Goal: Communication & Community: Answer question/provide support

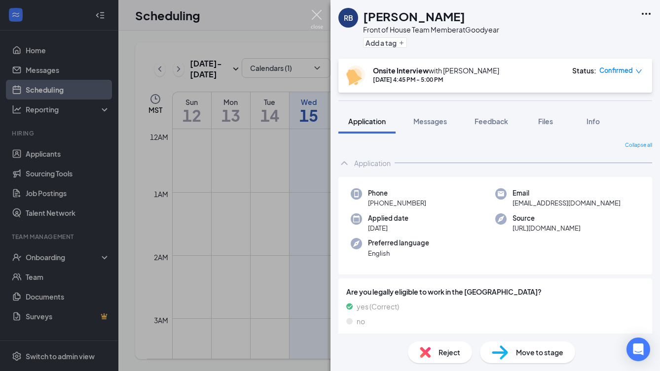
click at [317, 12] on img at bounding box center [317, 19] width 12 height 19
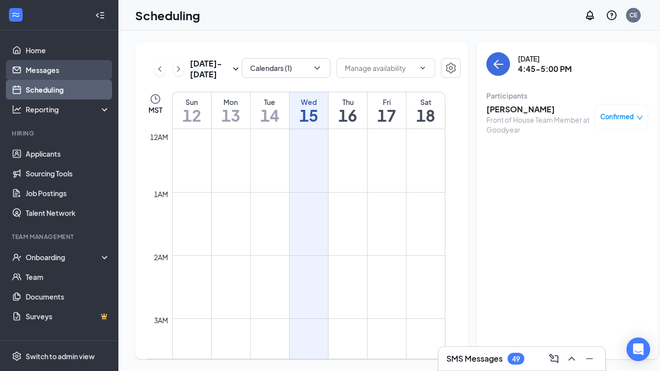
scroll to position [911, 0]
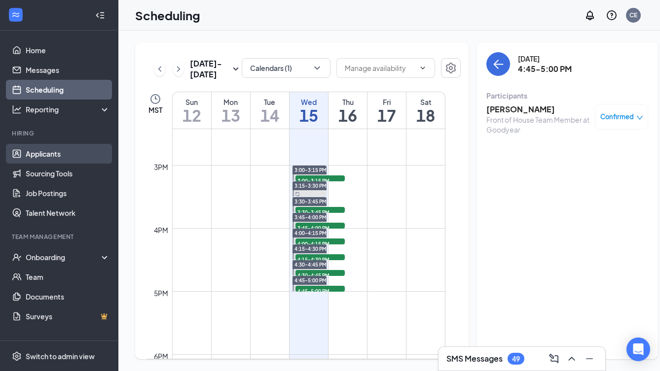
click at [67, 154] on link "Applicants" at bounding box center [68, 154] width 84 height 20
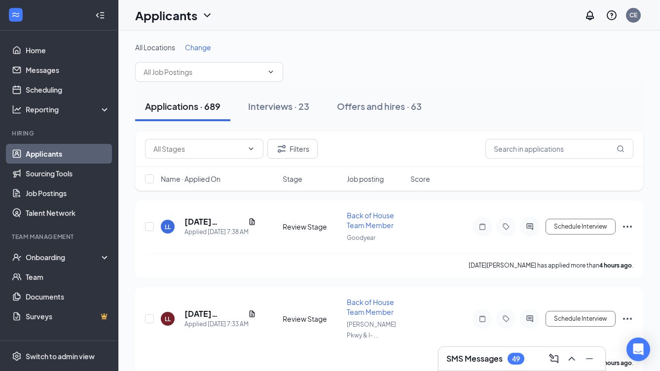
click at [540, 362] on div "SMS Messages 49" at bounding box center [521, 359] width 151 height 16
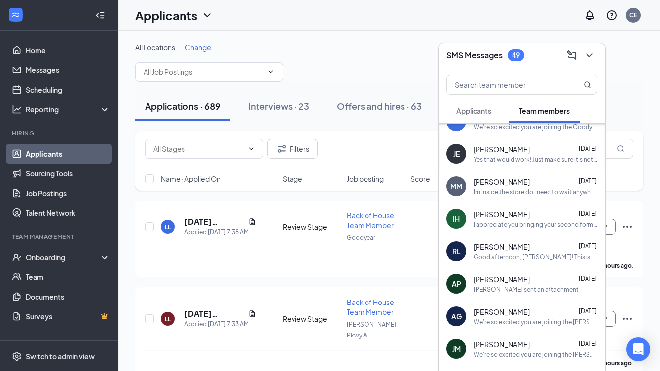
scroll to position [216, 0]
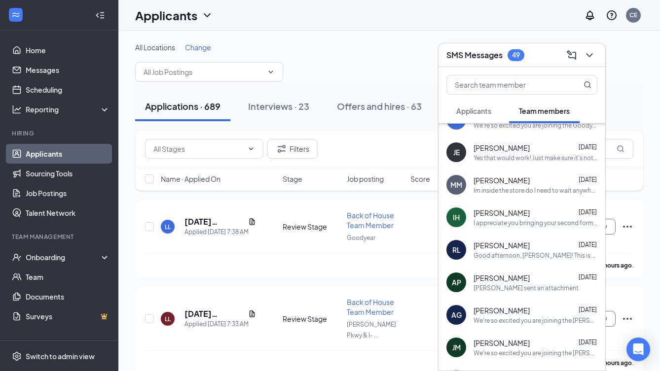
click at [478, 110] on span "Applicants" at bounding box center [473, 111] width 35 height 9
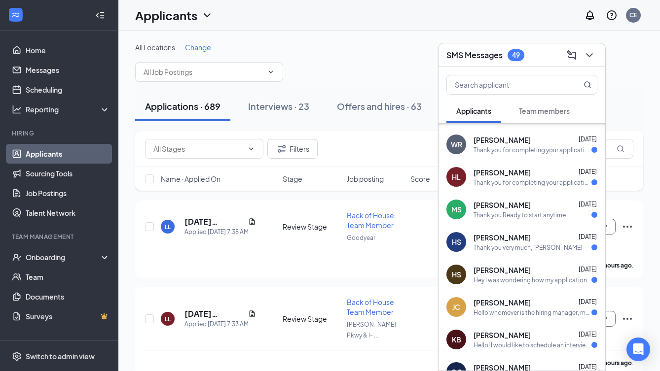
scroll to position [232, 0]
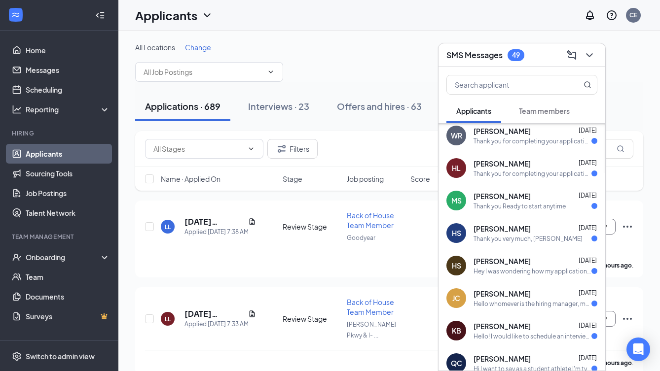
click at [504, 229] on span "[PERSON_NAME]" at bounding box center [502, 229] width 57 height 10
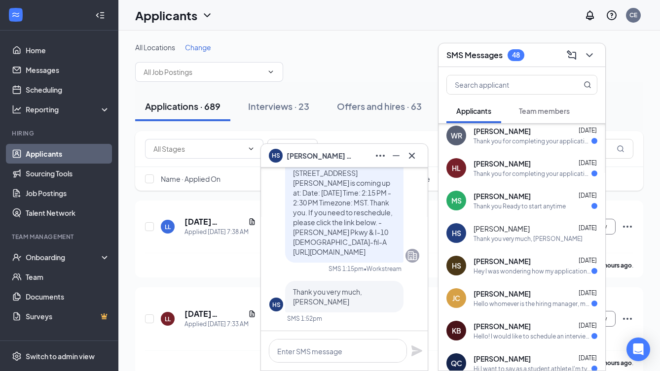
scroll to position [0, 0]
click at [303, 352] on textarea at bounding box center [338, 351] width 138 height 24
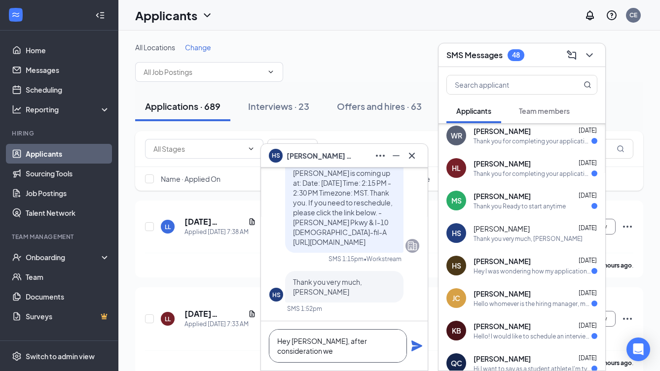
scroll to position [0, 0]
click at [291, 343] on textarea "Hey Hannah, thank you so much for coming in to our in person interview." at bounding box center [338, 347] width 138 height 34
click at [396, 354] on textarea "Hannah, thank you so much for coming in to our in person interview." at bounding box center [338, 347] width 138 height 34
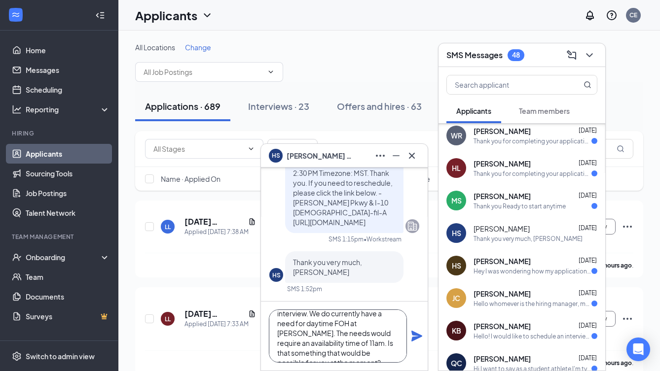
scroll to position [31, 0]
type textarea "[PERSON_NAME], thank you so much for coming in to our in person interview. We d…"
click at [418, 336] on icon "Plane" at bounding box center [416, 336] width 11 height 11
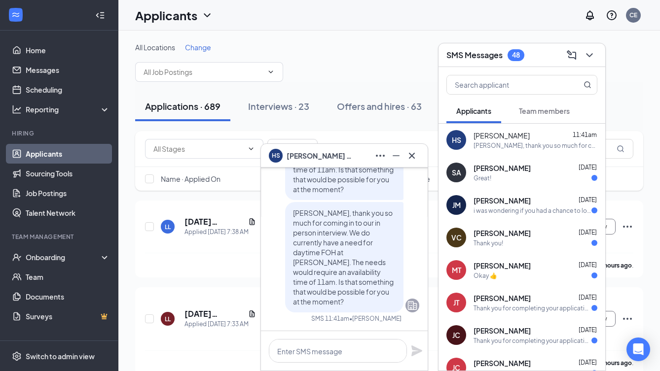
scroll to position [0, 0]
click at [401, 50] on div "All Locations Change" at bounding box center [389, 47] width 508 height 10
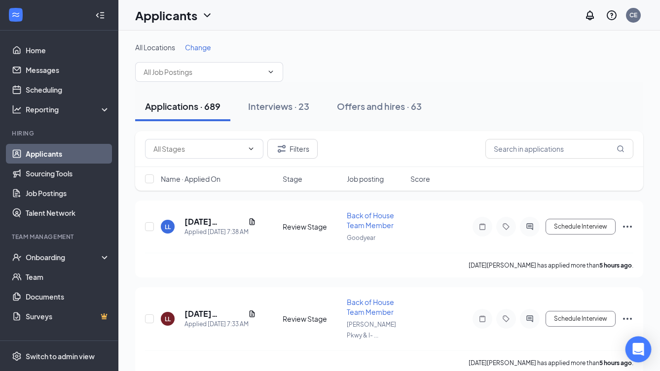
click at [638, 343] on div "Open Intercom Messenger" at bounding box center [639, 350] width 26 height 26
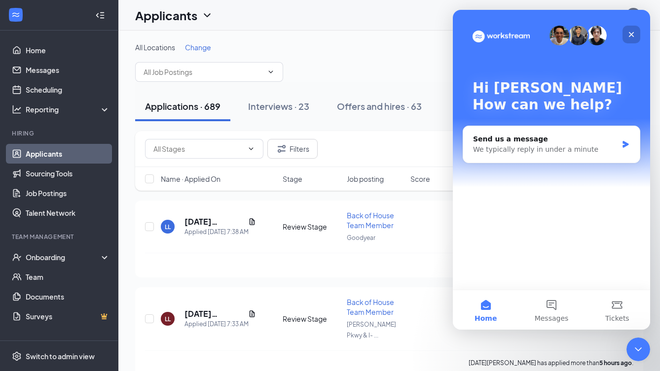
click at [630, 33] on icon "Close" at bounding box center [632, 35] width 8 height 8
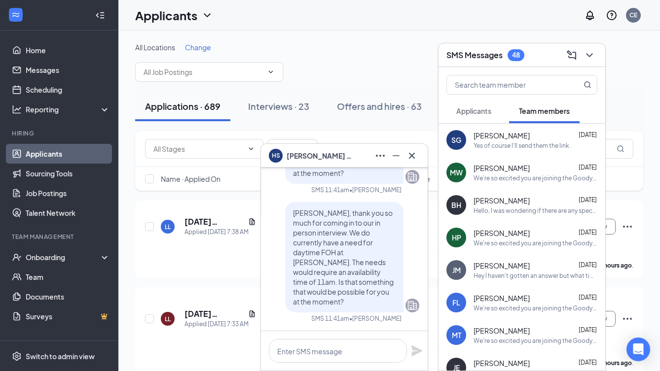
click at [361, 43] on div "All Locations Change" at bounding box center [389, 47] width 508 height 10
click at [388, 49] on div "All Locations Change" at bounding box center [389, 47] width 508 height 10
click at [320, 356] on textarea at bounding box center [338, 351] width 138 height 24
click at [379, 17] on div "Applicants CE" at bounding box center [389, 15] width 542 height 31
